Goal: Contribute content: Contribute content

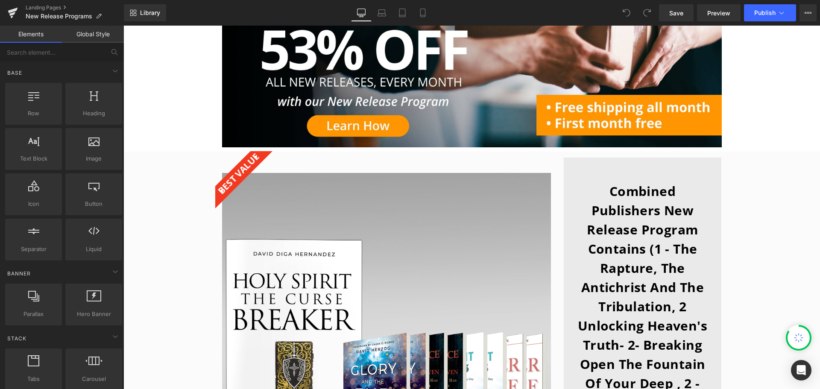
scroll to position [171, 0]
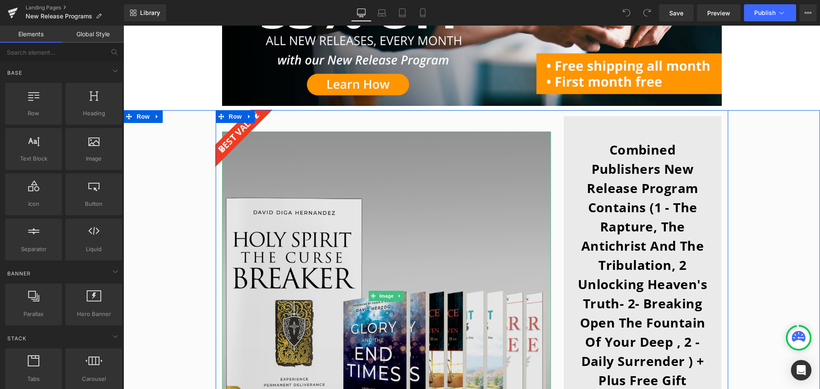
click at [323, 237] on img at bounding box center [386, 296] width 329 height 329
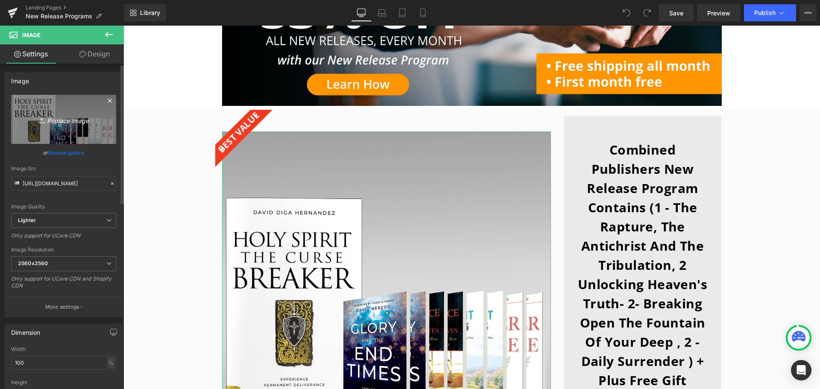
click at [74, 119] on icon "Replace Image" at bounding box center [63, 119] width 68 height 11
type input "C:\fakepath\NPR-Program-Header-2000x2000.jpg"
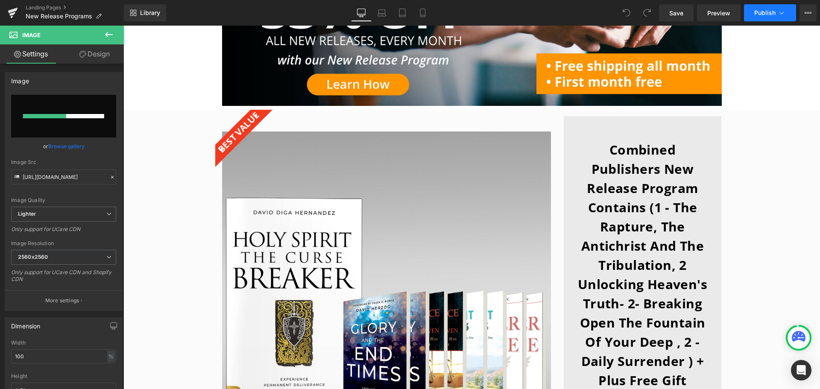
click at [773, 12] on span "Publish" at bounding box center [765, 12] width 21 height 7
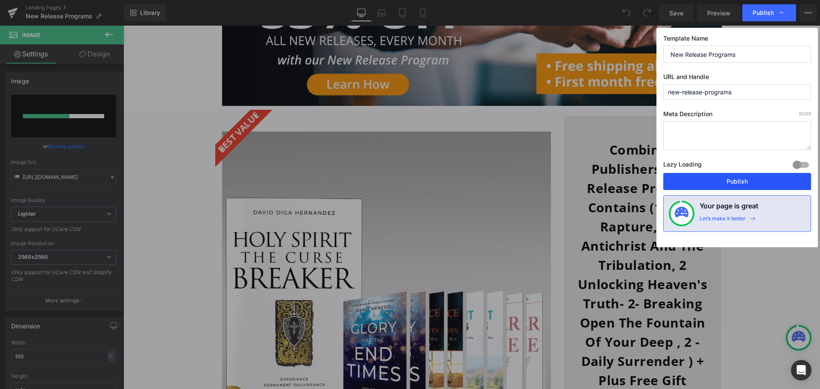
click at [761, 179] on button "Publish" at bounding box center [738, 181] width 148 height 17
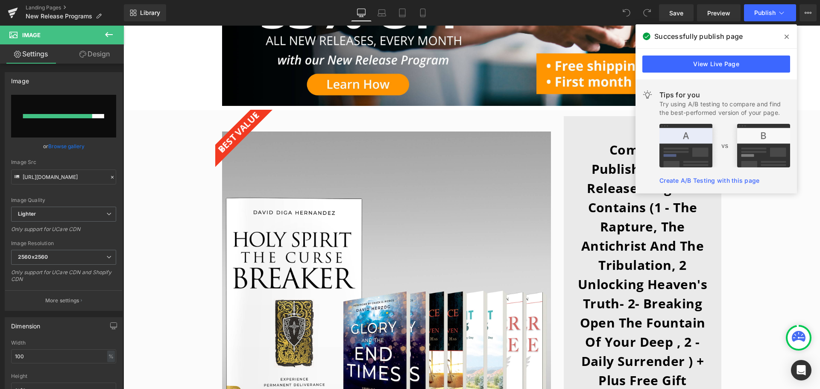
click at [790, 35] on span at bounding box center [787, 37] width 14 height 14
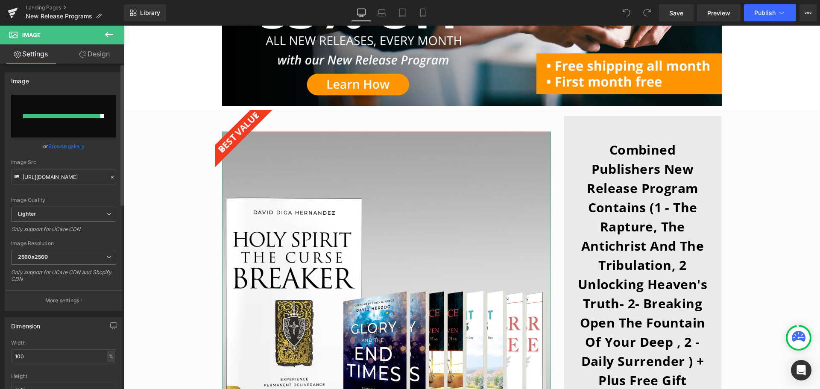
click at [54, 110] on input "file" at bounding box center [63, 116] width 105 height 43
click at [768, 11] on span "Publish" at bounding box center [765, 12] width 21 height 7
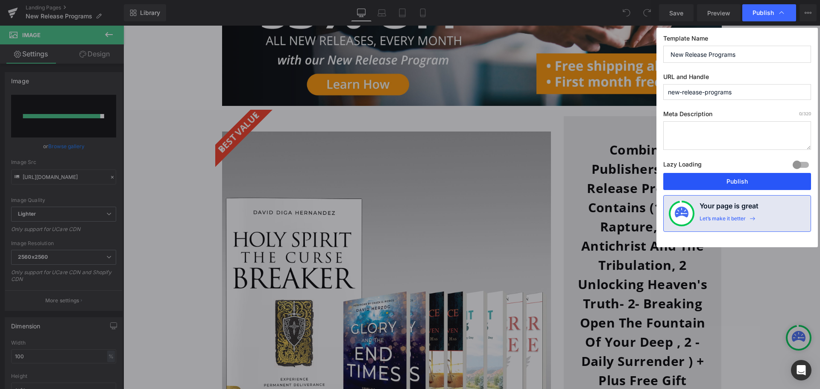
click at [748, 184] on button "Publish" at bounding box center [738, 181] width 148 height 17
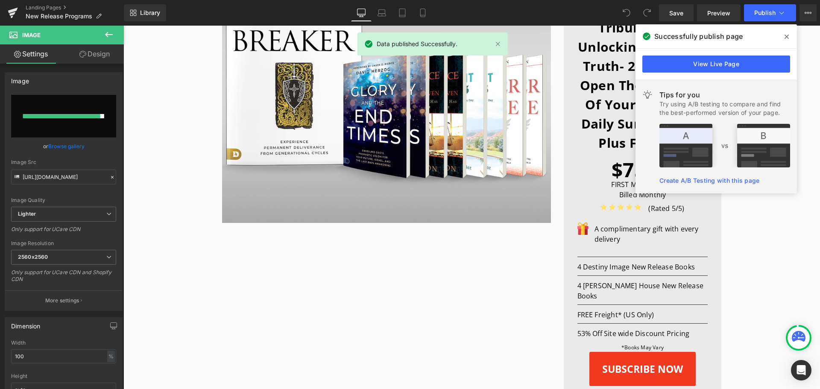
scroll to position [342, 0]
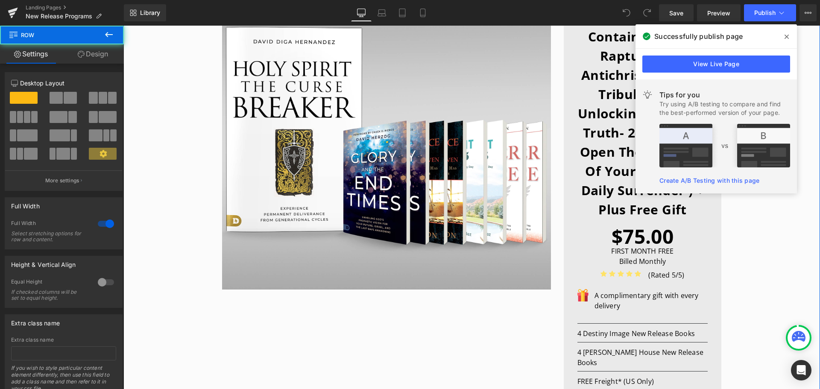
click at [205, 87] on div "Best value Text Block Image Combined Publishers New Release Program Contains (1…" at bounding box center [472, 305] width 697 height 733
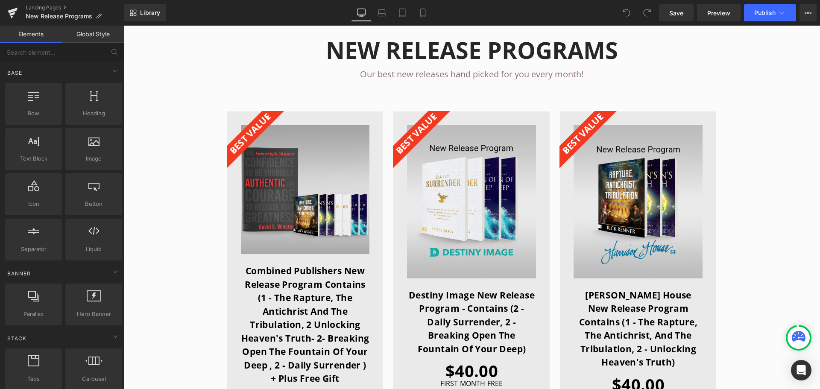
scroll to position [897, 0]
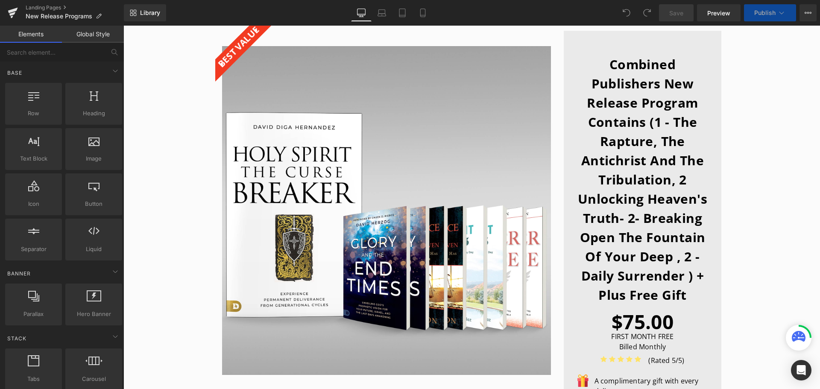
scroll to position [43, 0]
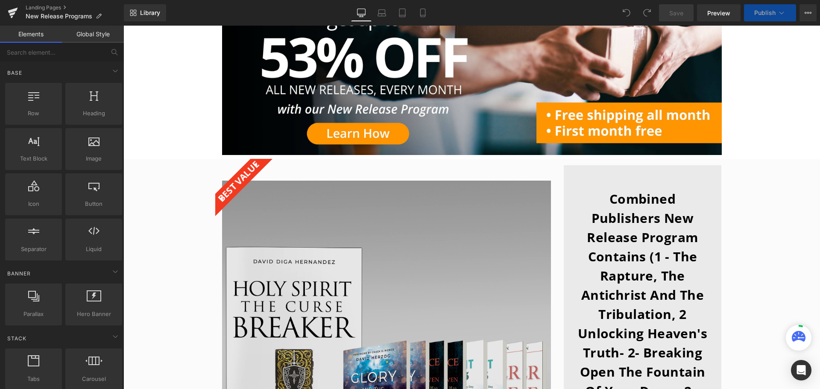
scroll to position [171, 0]
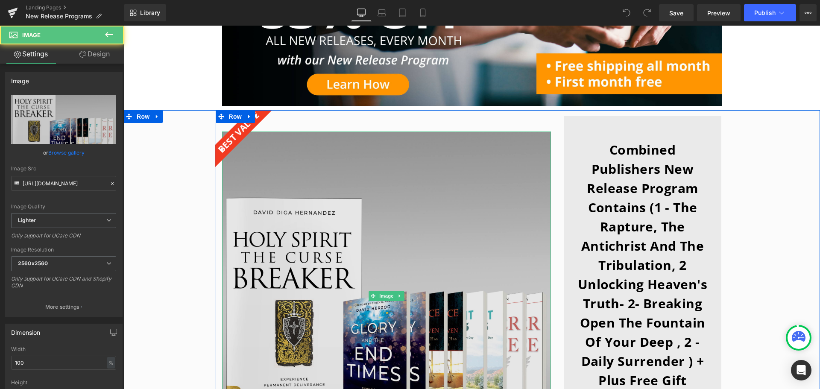
click at [329, 253] on img at bounding box center [386, 296] width 329 height 329
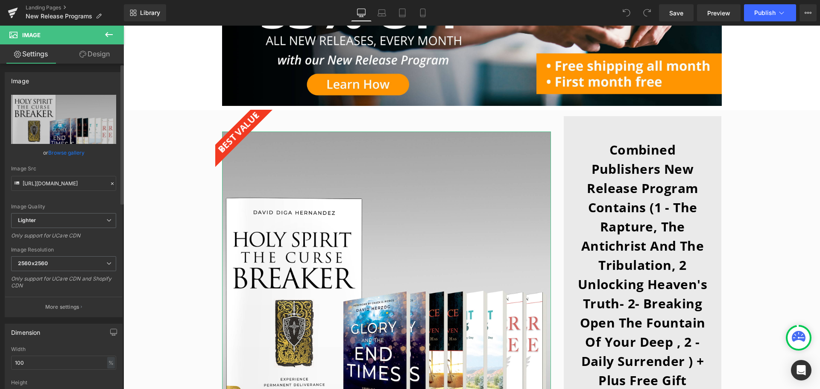
click at [65, 150] on link "Browse gallery" at bounding box center [66, 152] width 36 height 15
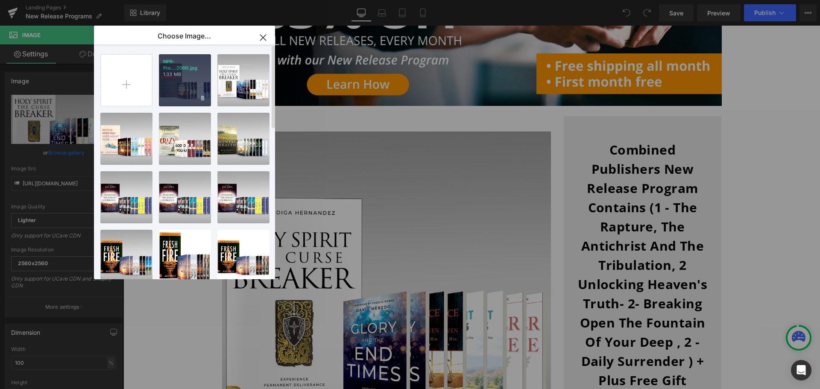
click at [195, 86] on div "NPR-Pro...2000.jpg 1.33 MB" at bounding box center [185, 80] width 52 height 52
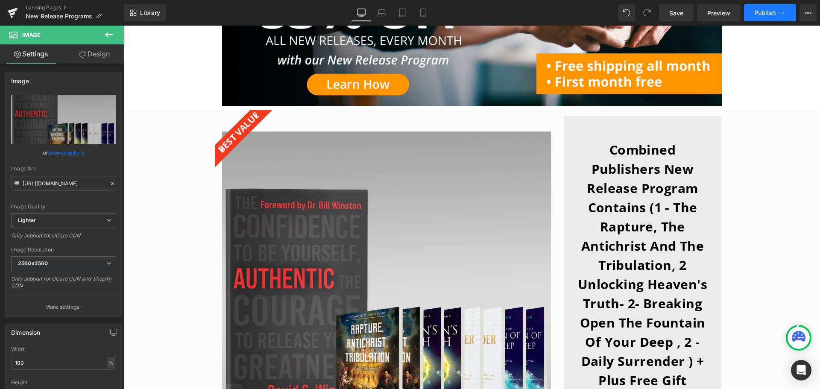
click at [779, 8] on button "Publish" at bounding box center [770, 12] width 52 height 17
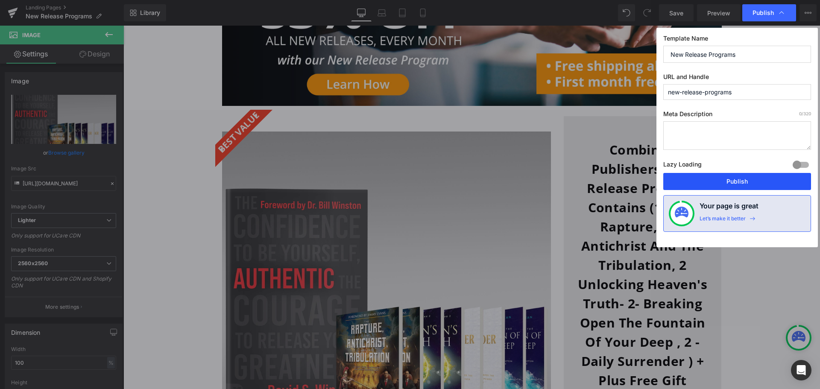
click at [725, 181] on button "Publish" at bounding box center [738, 181] width 148 height 17
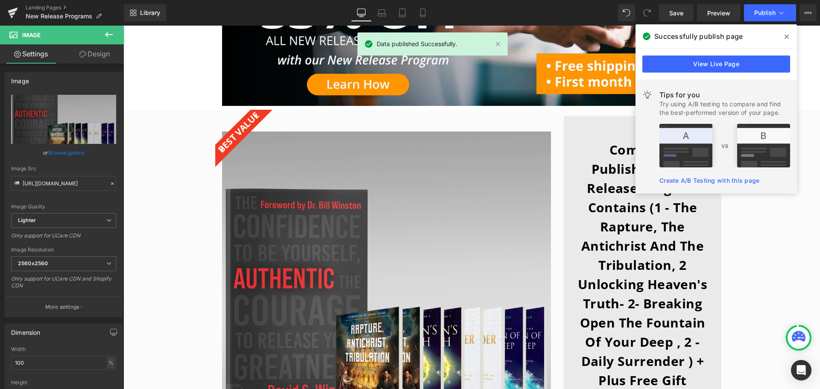
click at [791, 35] on span at bounding box center [787, 37] width 14 height 14
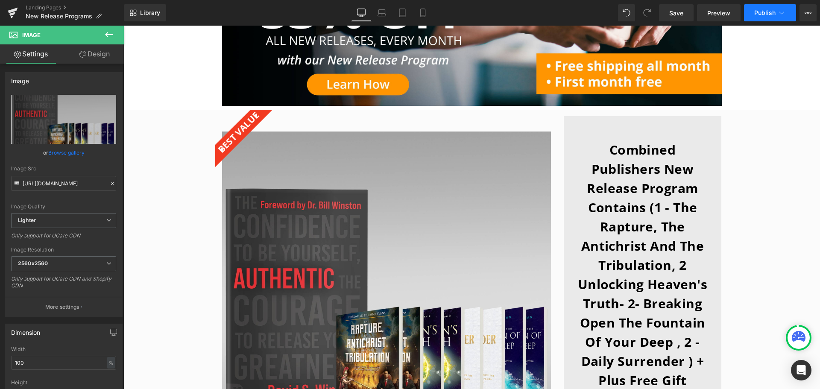
click at [769, 9] on span "Publish" at bounding box center [765, 12] width 21 height 7
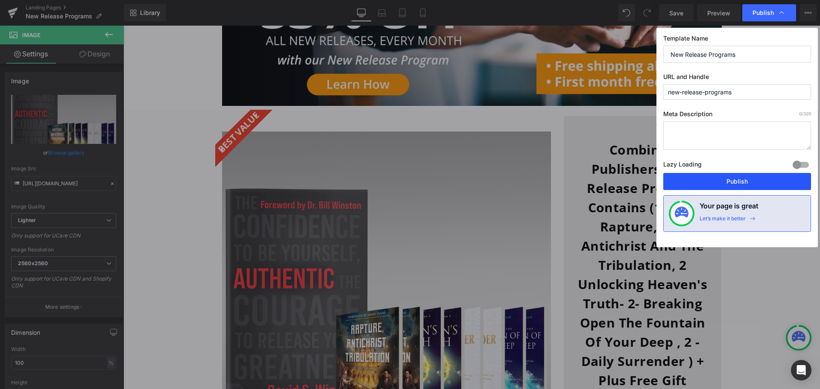
click at [740, 181] on button "Publish" at bounding box center [738, 181] width 148 height 17
